Goal: Task Accomplishment & Management: Use online tool/utility

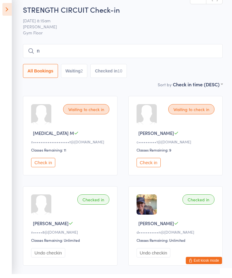
type input "n"
click at [51, 159] on div "Waiting to check in [MEDICAL_DATA] M n••••••••••••••••••••t@[DOMAIN_NAME] Class…" at bounding box center [70, 139] width 95 height 79
click at [49, 165] on button "Check in" at bounding box center [43, 162] width 24 height 9
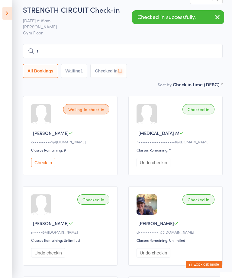
click at [47, 164] on button "Check in" at bounding box center [43, 162] width 24 height 9
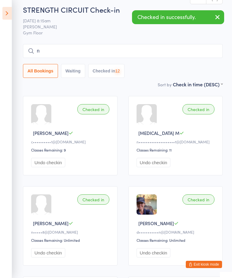
click at [3, 11] on icon at bounding box center [6, 13] width 9 height 13
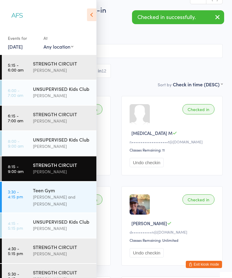
click at [50, 122] on div "[PERSON_NAME]" at bounding box center [62, 120] width 58 height 7
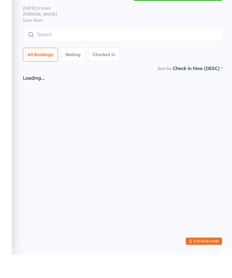
scroll to position [4, 0]
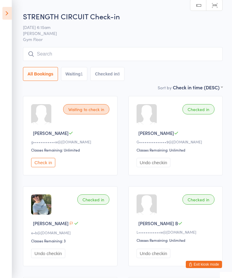
click at [8, 8] on icon at bounding box center [6, 13] width 9 height 13
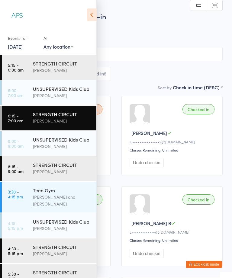
click at [75, 66] on div "STRENGTH CIRCUIT" at bounding box center [62, 63] width 58 height 7
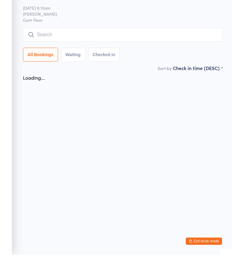
scroll to position [4, 0]
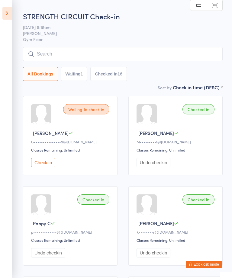
click at [4, 16] on icon at bounding box center [6, 13] width 9 height 13
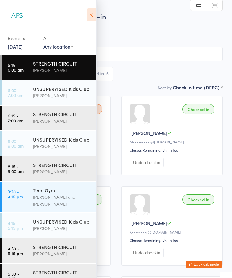
click at [67, 250] on div "[PERSON_NAME]" at bounding box center [62, 253] width 58 height 7
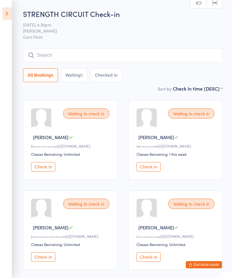
click at [3, 13] on icon at bounding box center [6, 13] width 9 height 13
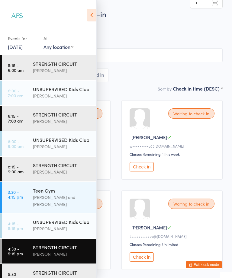
click at [70, 276] on div "[PERSON_NAME]" at bounding box center [62, 279] width 58 height 7
